Goal: Transaction & Acquisition: Purchase product/service

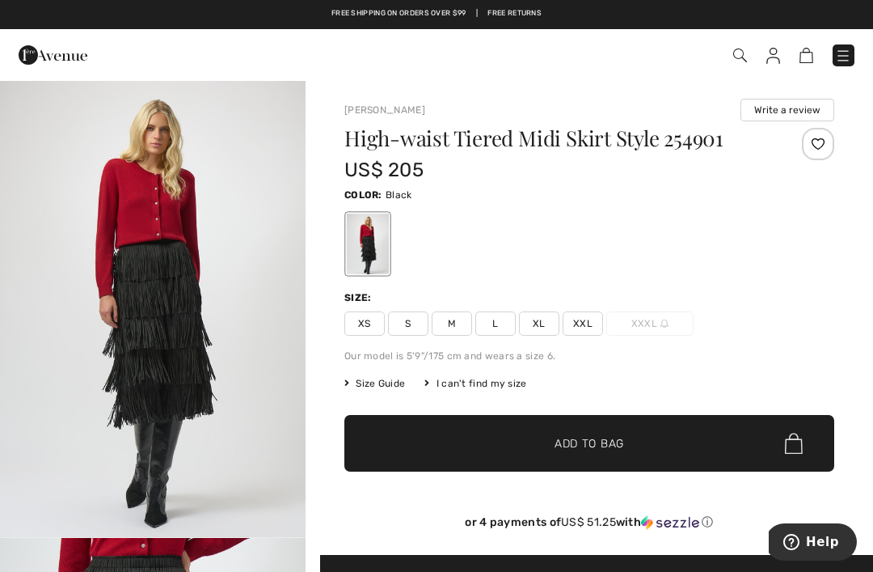
click at [457, 329] on span "M" at bounding box center [452, 323] width 40 height 24
click at [526, 442] on span "✔ Added to Bag" at bounding box center [565, 443] width 99 height 17
click at [800, 61] on img at bounding box center [798, 55] width 14 height 15
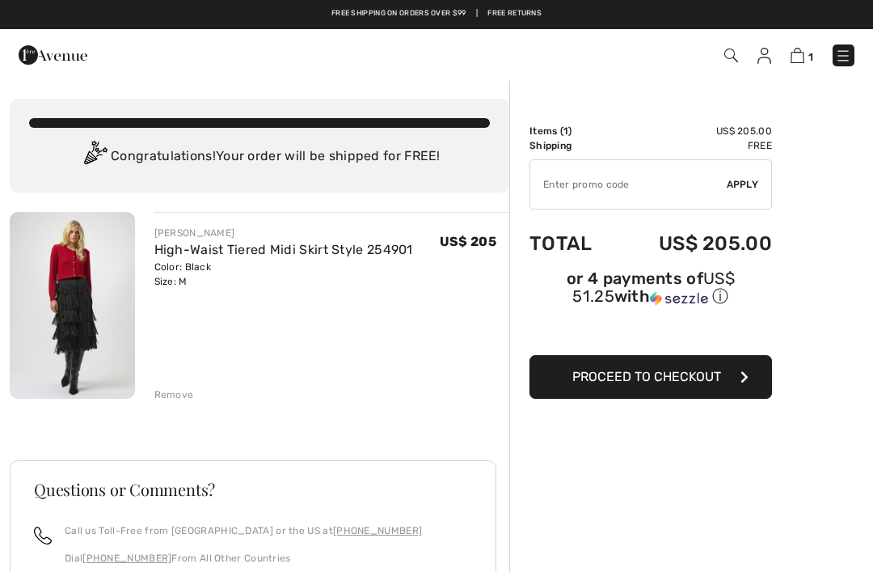
click at [581, 194] on input "TEXT" at bounding box center [628, 184] width 196 height 49
type input "NEW15"
click at [736, 184] on span "Apply" at bounding box center [743, 184] width 32 height 15
